Goal: Information Seeking & Learning: Learn about a topic

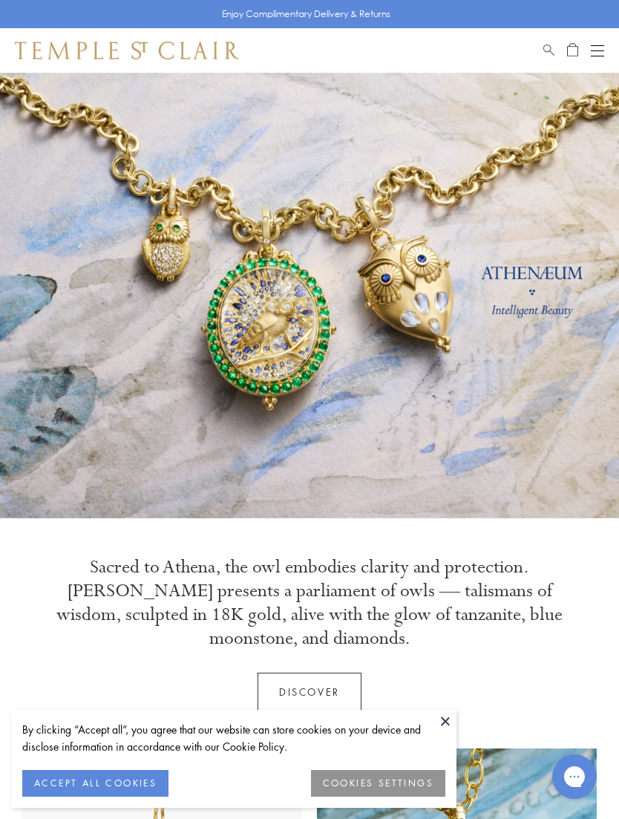
click at [593, 51] on div "Open navigation" at bounding box center [597, 51] width 13 height 1
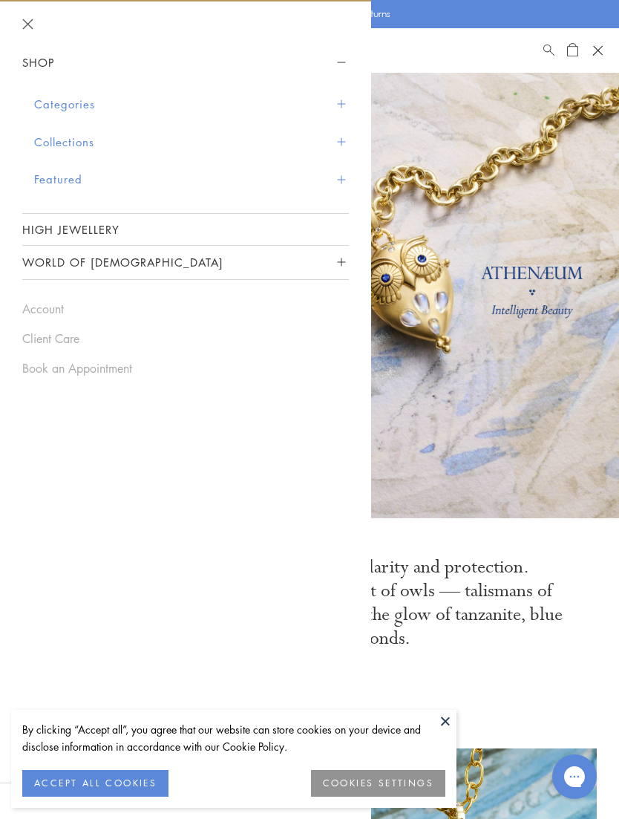
click at [74, 338] on link "Client Care" at bounding box center [185, 339] width 327 height 16
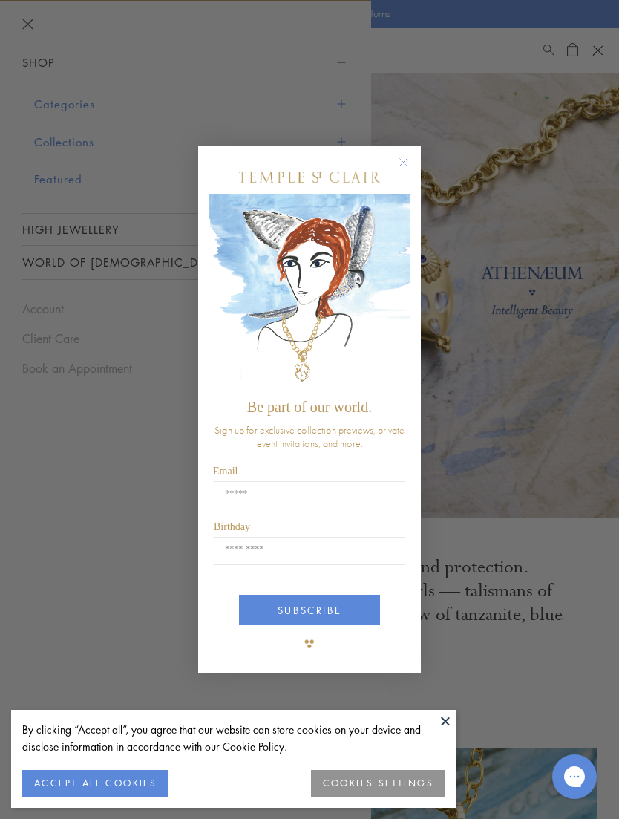
click at [407, 158] on icon "Close dialog" at bounding box center [403, 161] width 7 height 7
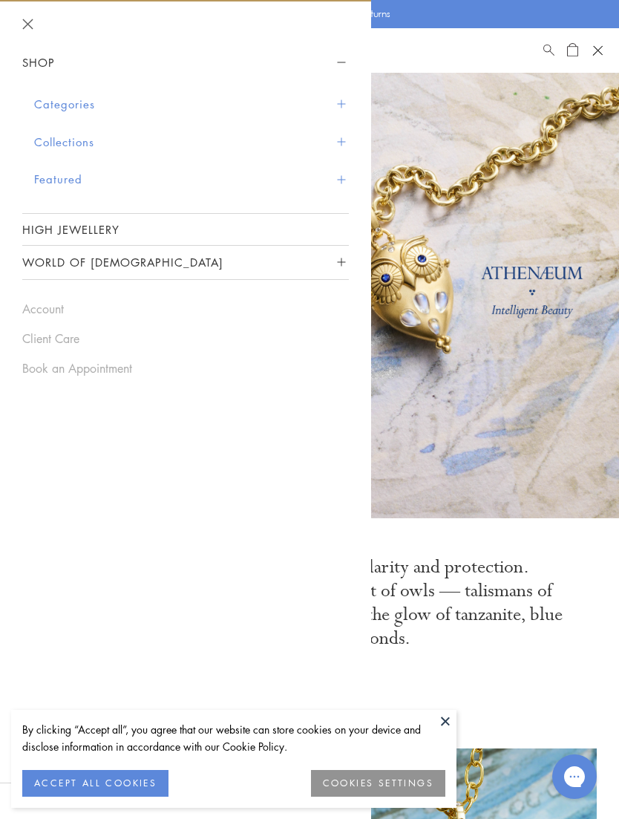
click at [449, 137] on link at bounding box center [309, 296] width 619 height 446
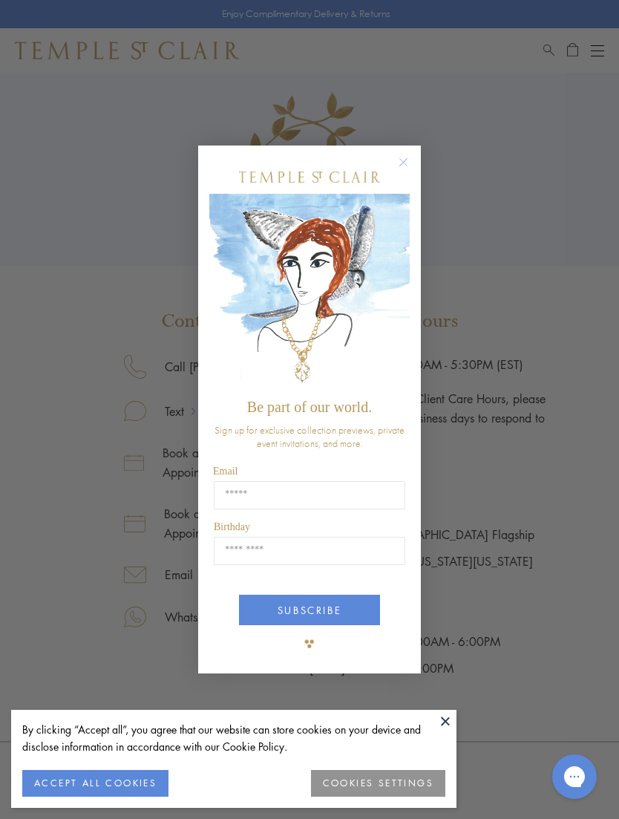
click at [397, 175] on div "POPUP Form" at bounding box center [309, 176] width 201 height 33
click at [406, 154] on circle "Close dialog" at bounding box center [404, 162] width 18 height 18
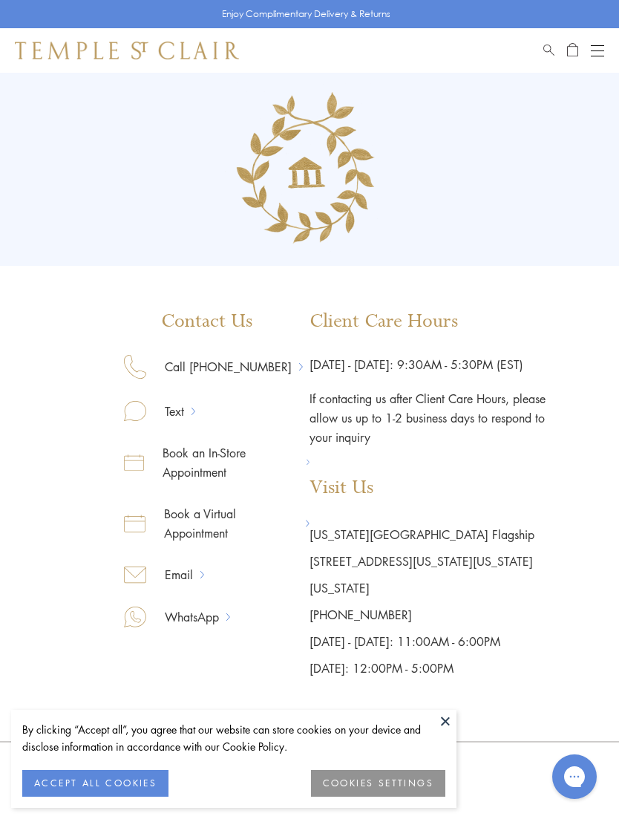
click at [450, 723] on button at bounding box center [446, 721] width 22 height 22
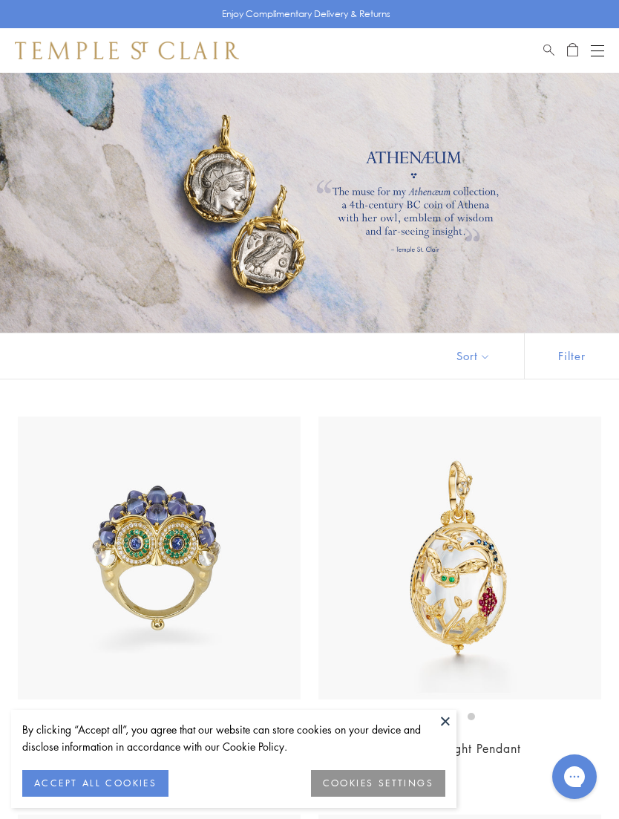
click at [551, 56] on link "Search" at bounding box center [549, 51] width 11 height 18
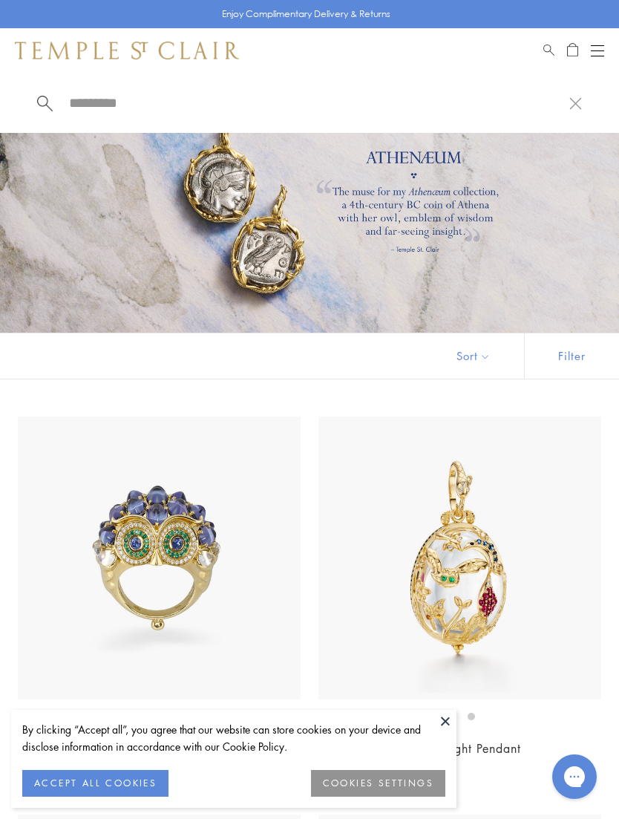
click at [563, 41] on div "Shop Shop Categories Amulets Pendants & Charms Lockets Chains & Leather Cords E…" at bounding box center [309, 50] width 619 height 45
click at [547, 51] on span "Search" at bounding box center [549, 48] width 11 height 13
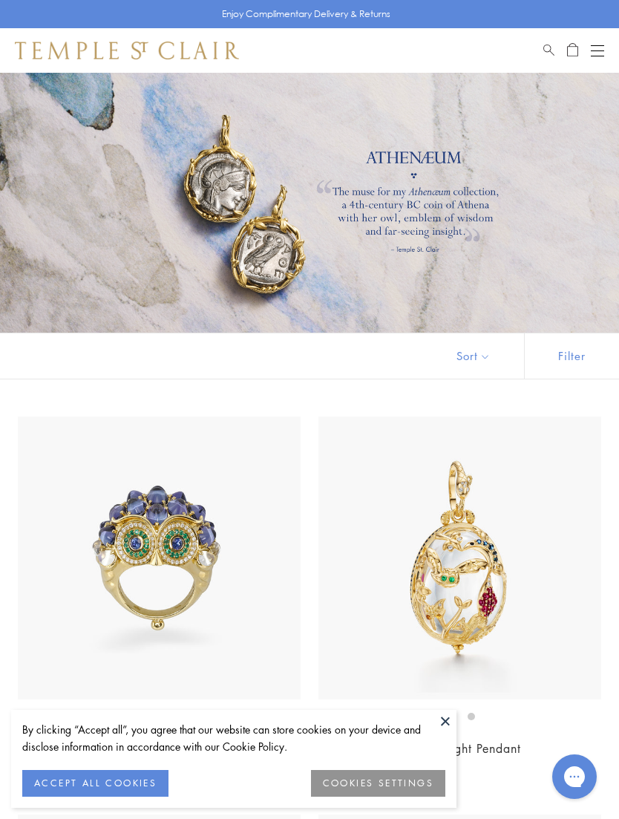
click at [544, 54] on link "Search" at bounding box center [549, 51] width 11 height 18
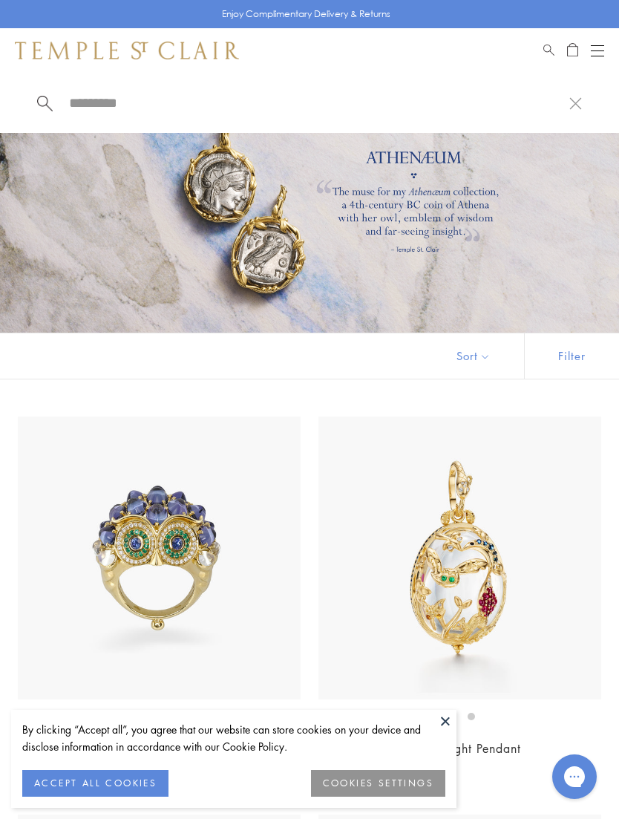
click at [442, 710] on button at bounding box center [446, 721] width 22 height 22
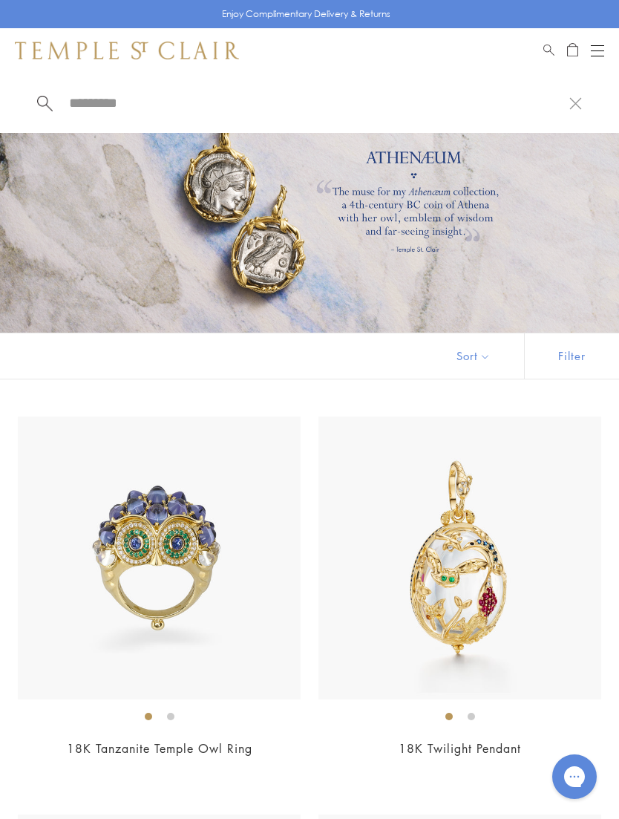
click at [547, 51] on span "Search" at bounding box center [549, 48] width 11 height 13
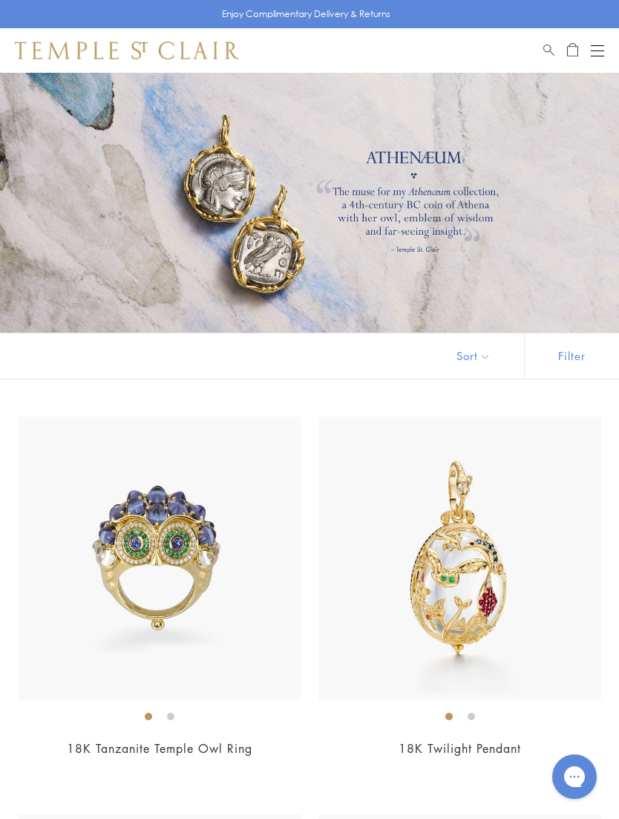
click at [549, 48] on span "Search" at bounding box center [549, 48] width 11 height 13
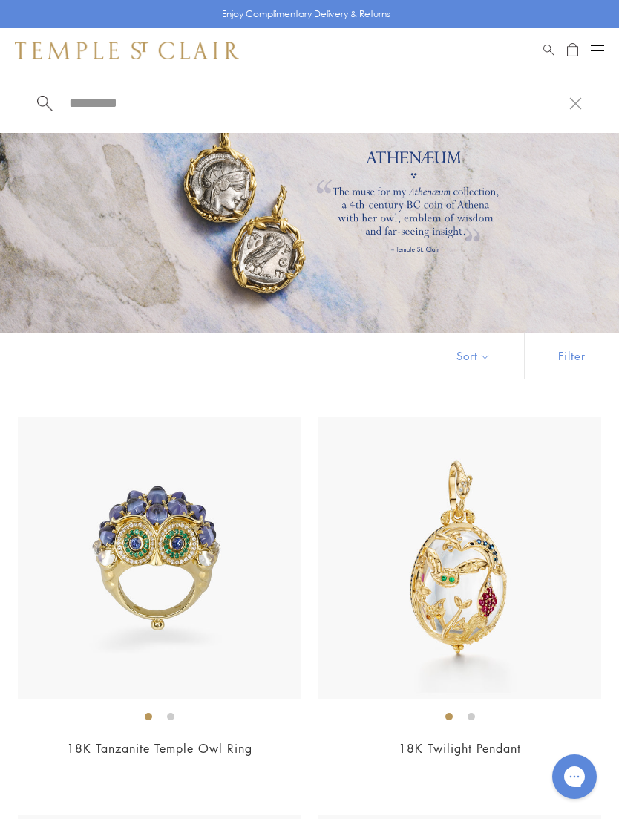
click at [145, 111] on input "search" at bounding box center [319, 102] width 502 height 17
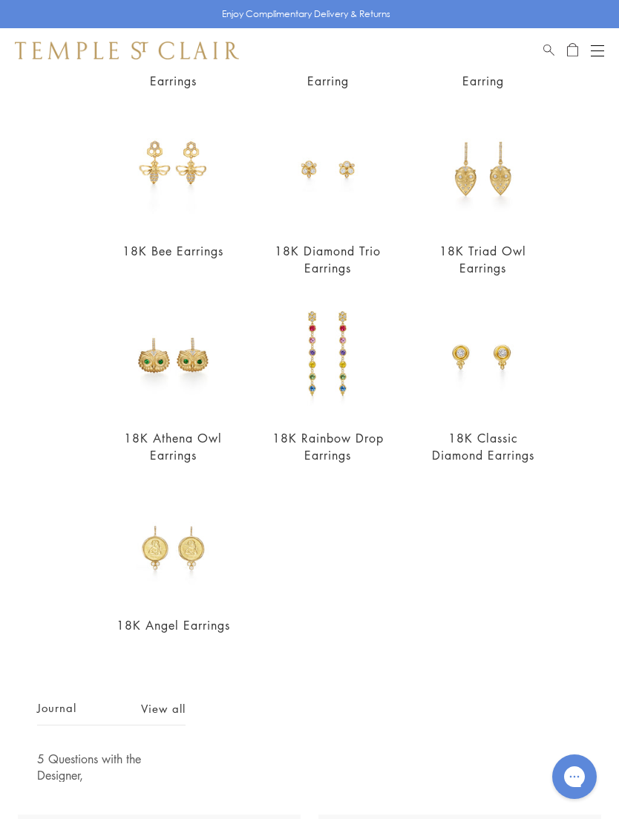
scroll to position [292, 0]
type input "********"
click at [367, 220] on img at bounding box center [329, 170] width 118 height 118
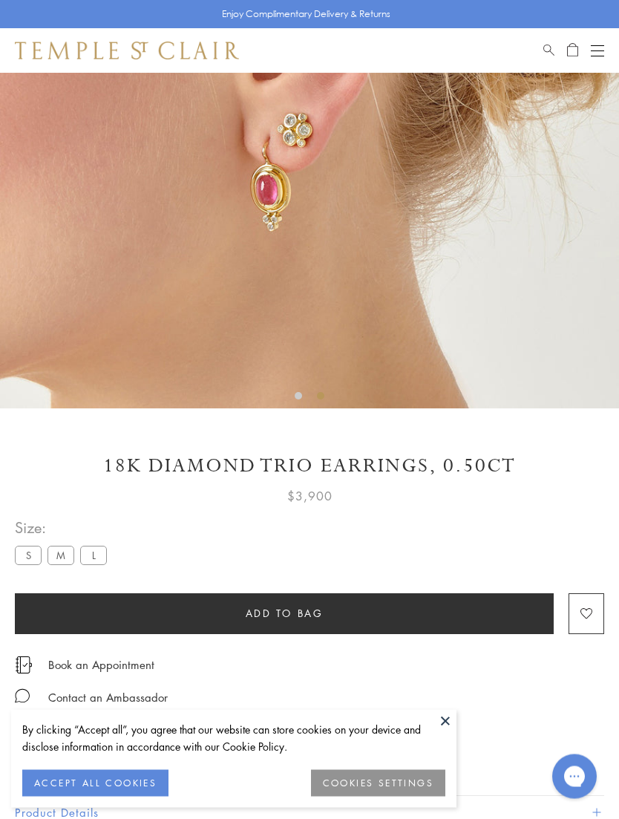
scroll to position [256, 0]
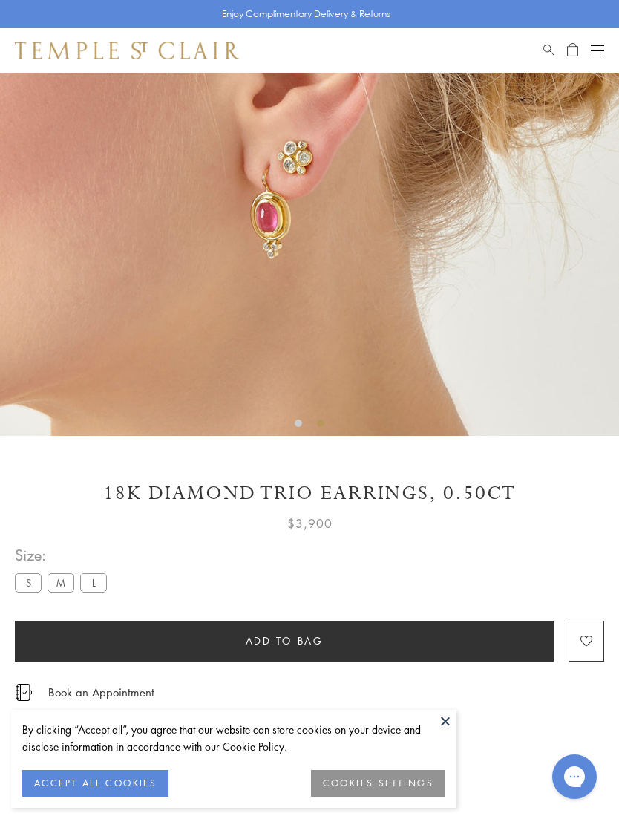
click at [62, 580] on label "M" at bounding box center [61, 582] width 27 height 19
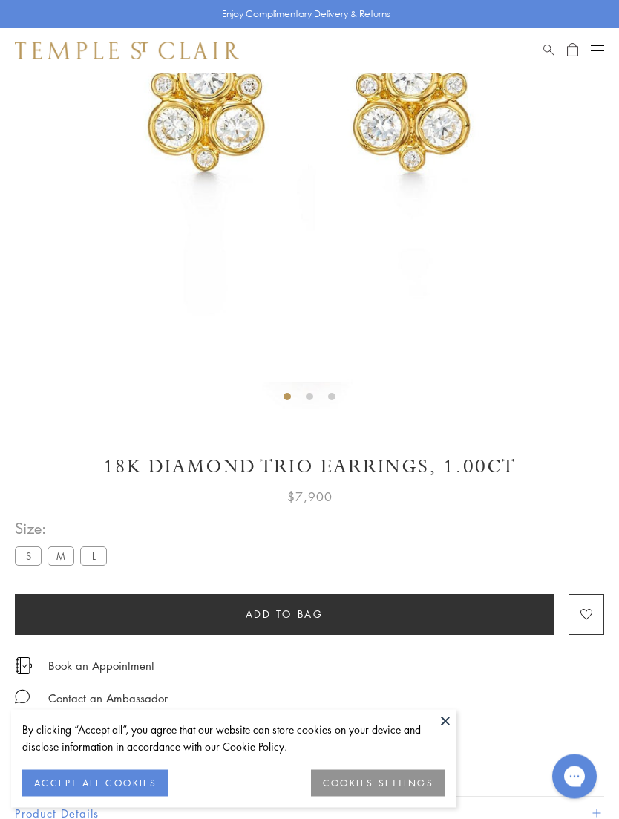
click at [101, 557] on label "L" at bounding box center [93, 556] width 27 height 19
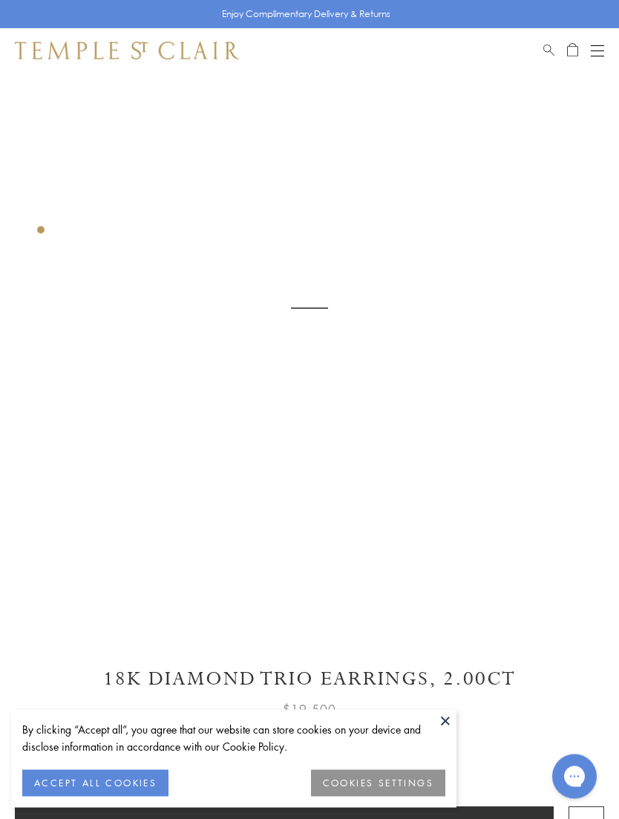
scroll to position [73, 0]
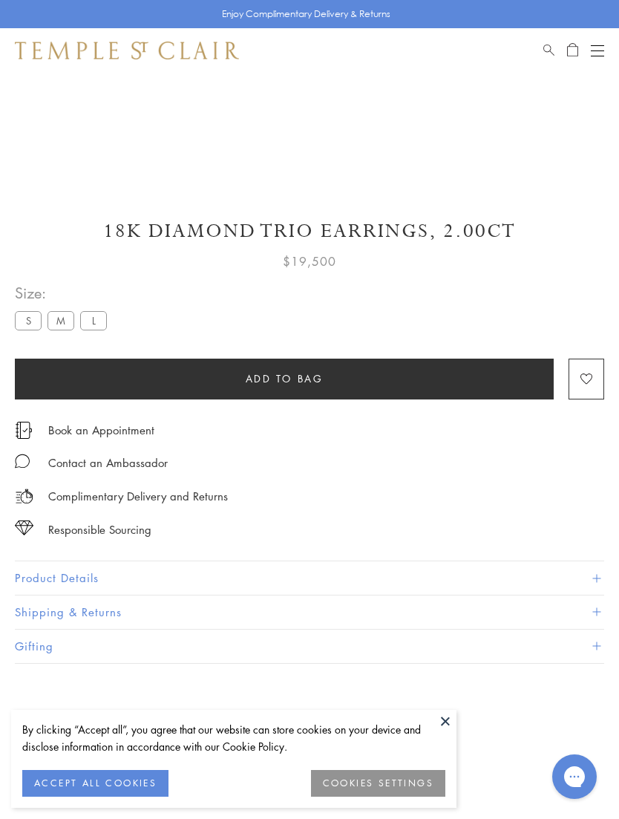
click at [33, 322] on label "S" at bounding box center [28, 320] width 27 height 19
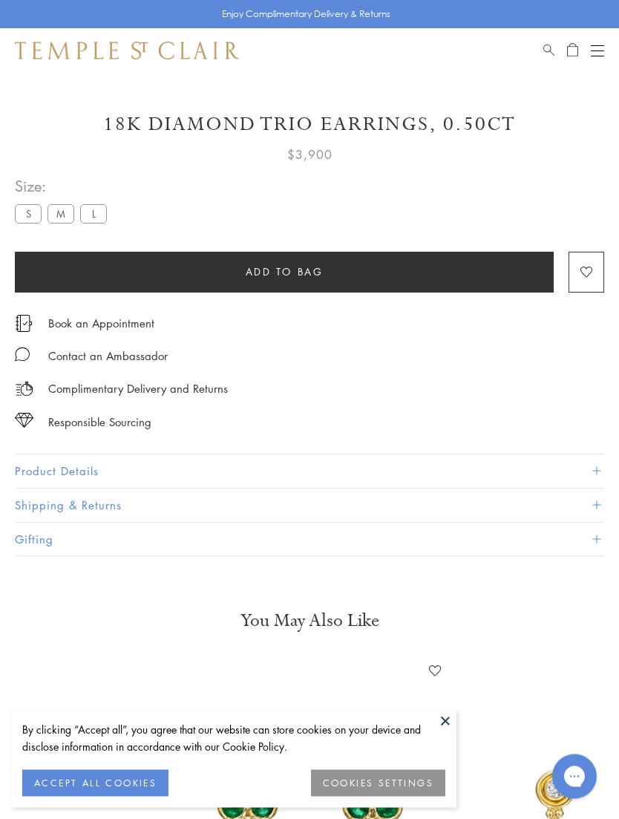
click at [289, 474] on button "Product Details" at bounding box center [310, 471] width 590 height 33
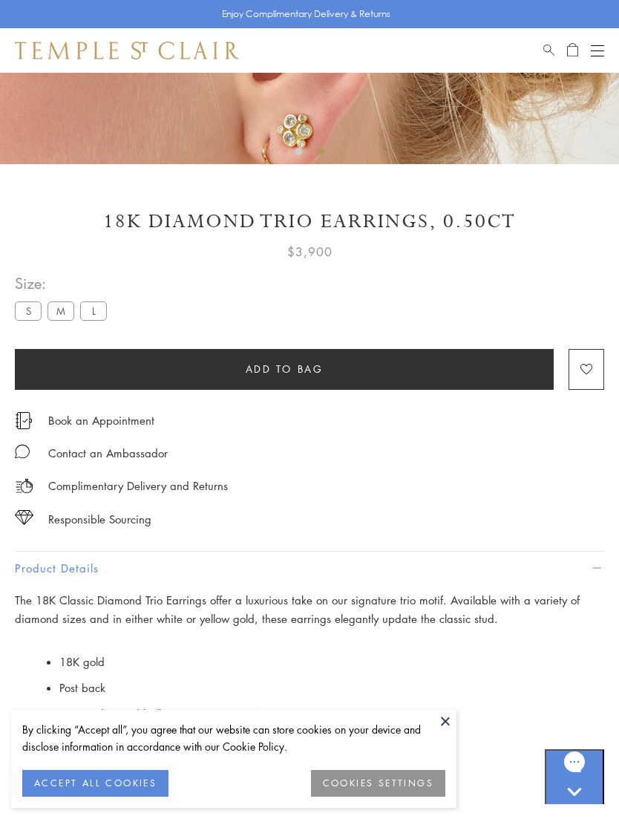
scroll to position [314, 0]
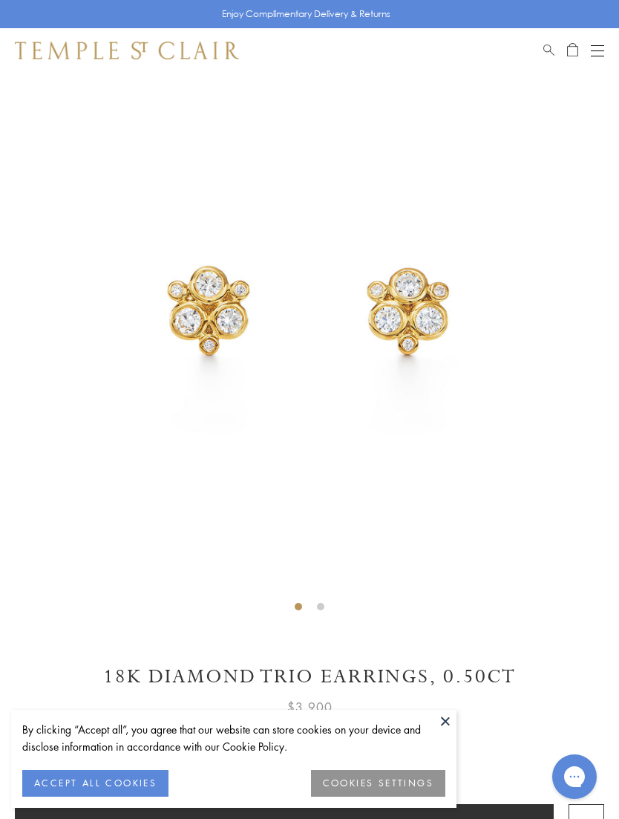
click at [446, 732] on button at bounding box center [446, 721] width 22 height 22
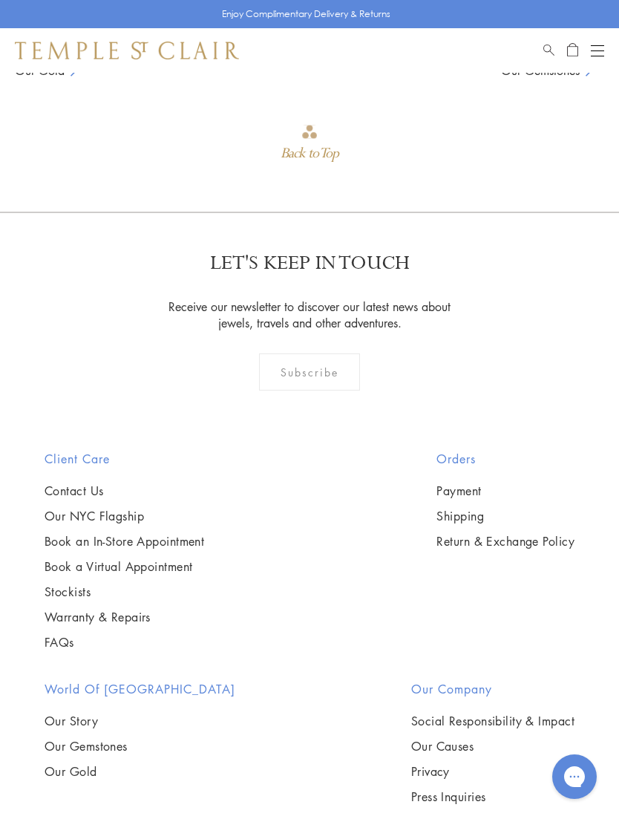
scroll to position [2098, 0]
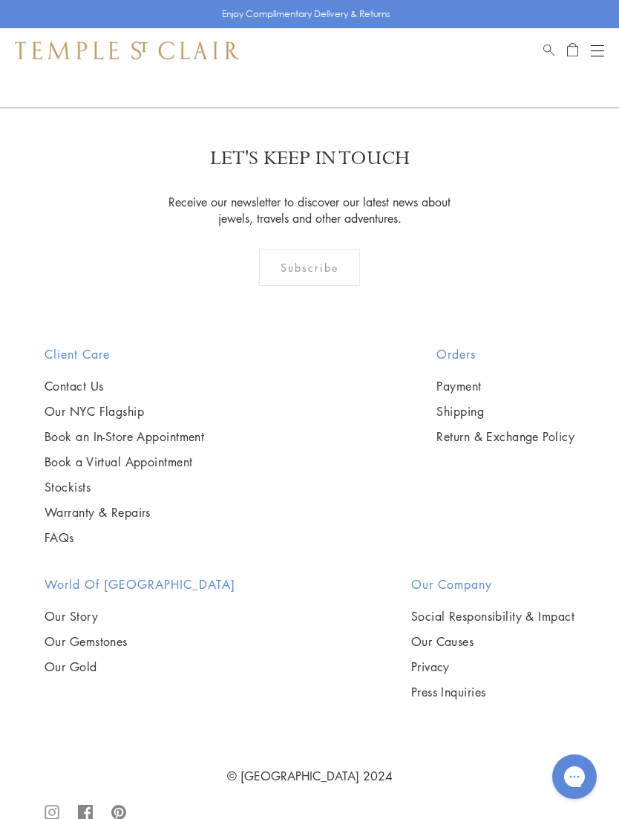
click at [90, 382] on link "Contact Us" at bounding box center [125, 386] width 160 height 16
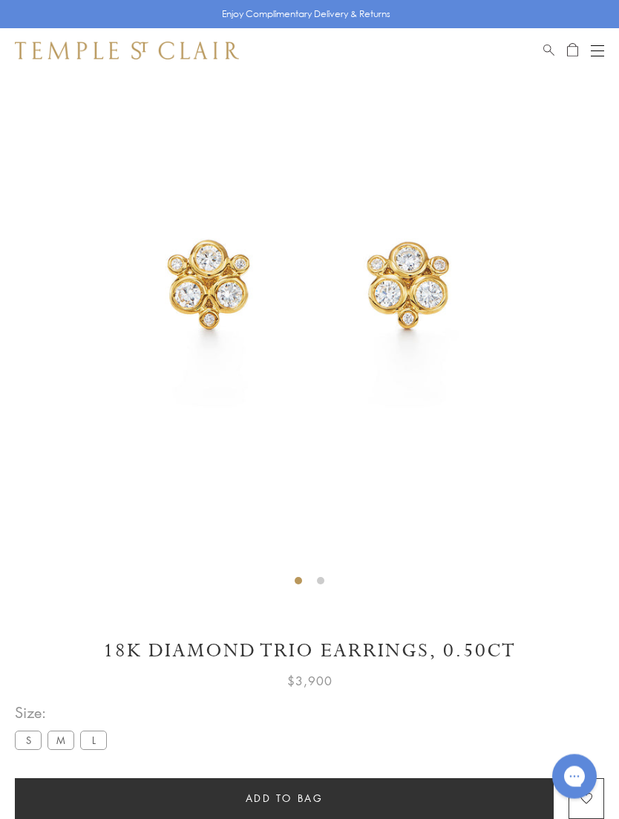
scroll to position [99, 0]
click at [576, 47] on span "Open Shopping Bag" at bounding box center [572, 48] width 11 height 13
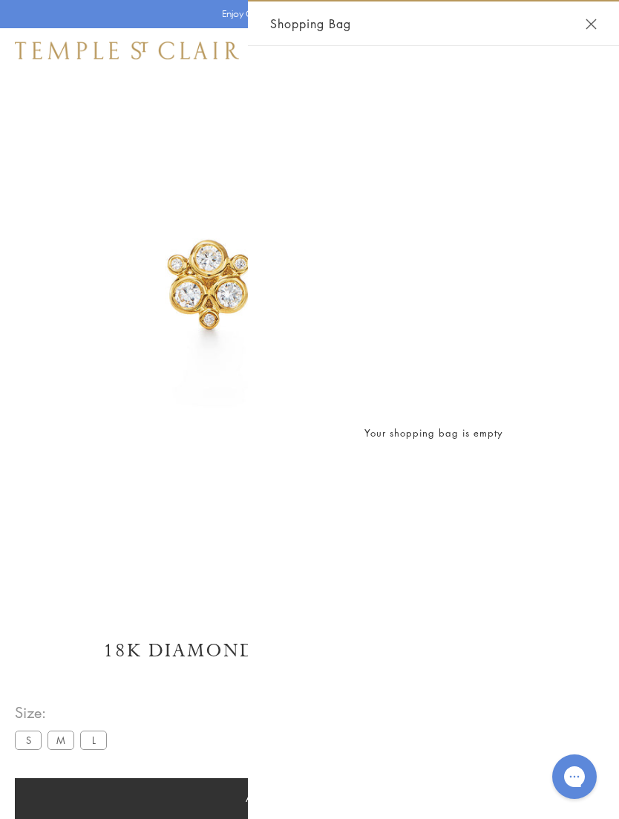
click at [602, 18] on div "Shopping Bag" at bounding box center [433, 23] width 371 height 45
click at [595, 25] on button "Close Shopping Bag" at bounding box center [591, 24] width 11 height 11
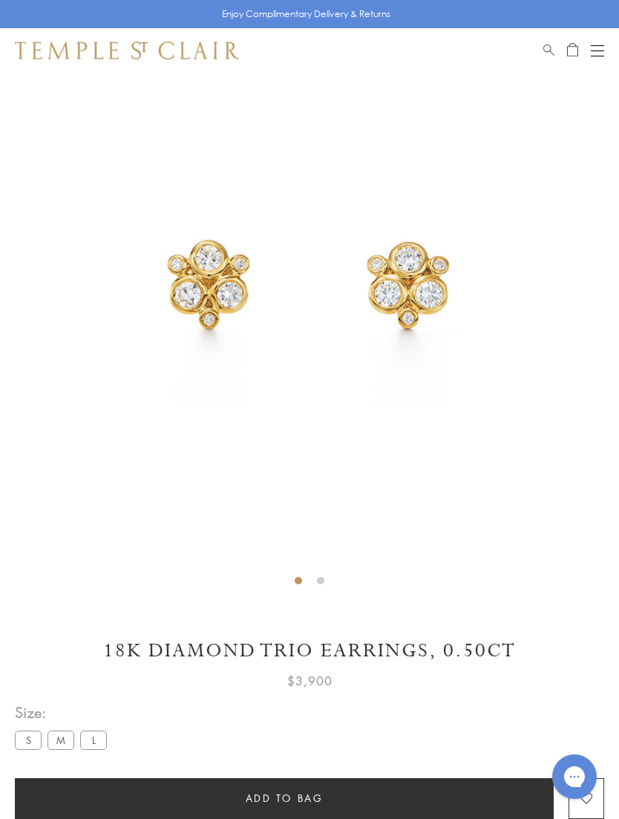
click at [601, 49] on button "Open navigation" at bounding box center [597, 51] width 13 height 18
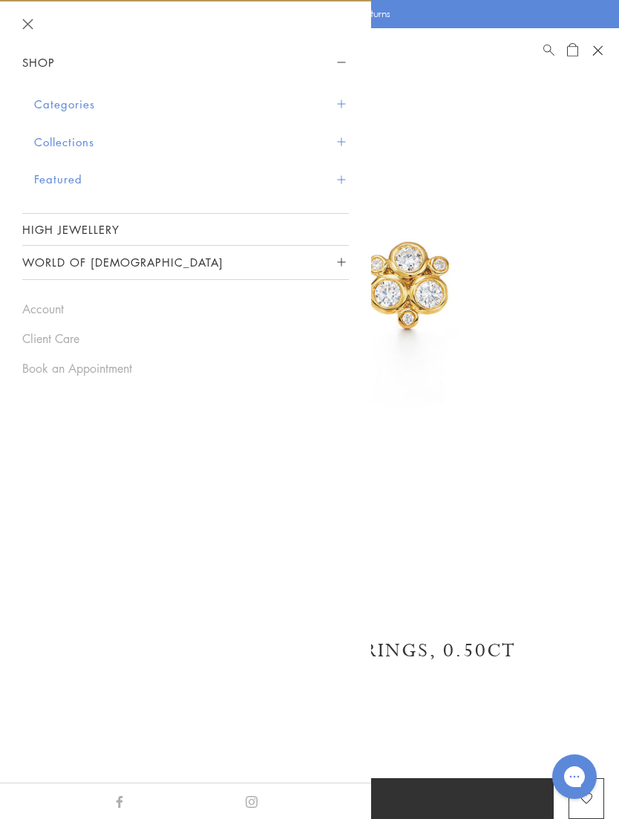
click at [599, 48] on div "Open navigation" at bounding box center [598, 50] width 10 height 10
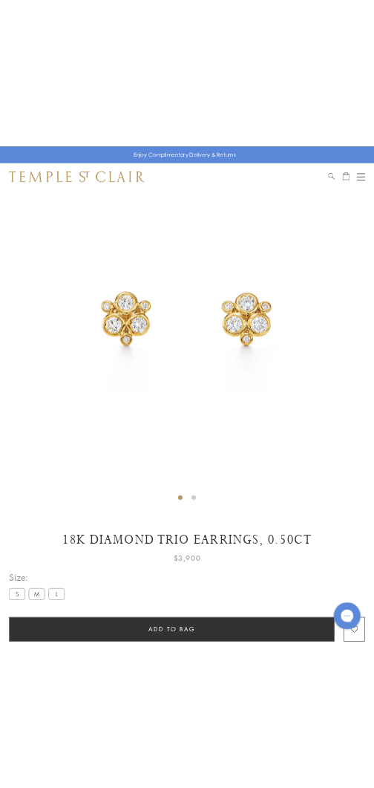
scroll to position [0, 0]
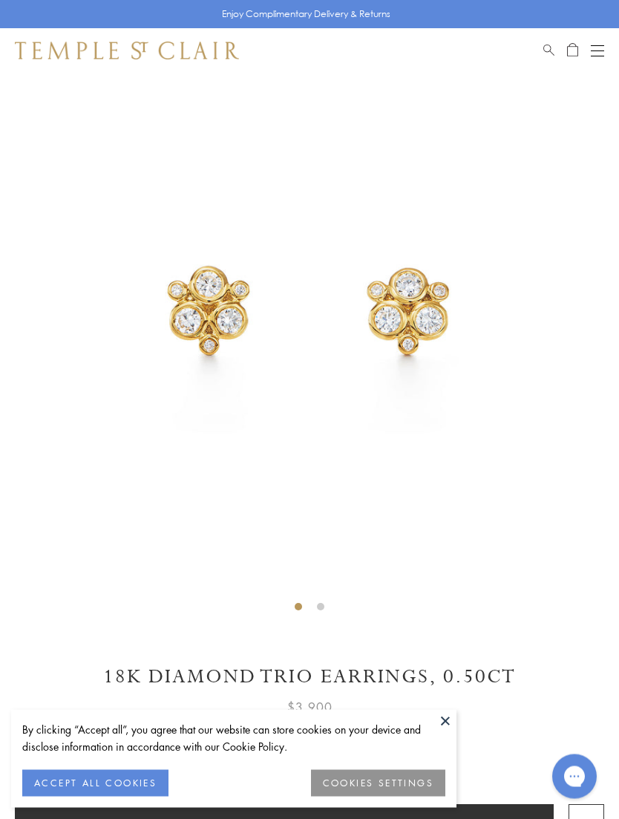
scroll to position [73, 0]
